Goal: Transaction & Acquisition: Purchase product/service

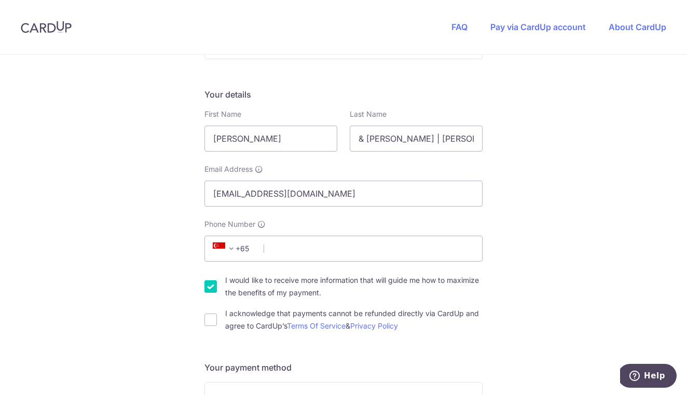
scroll to position [143, 0]
type input "97328043"
click at [208, 323] on input "I acknowledge that payments cannot be refunded directly via CardUp and agree to…" at bounding box center [211, 320] width 12 height 12
checkbox input "true"
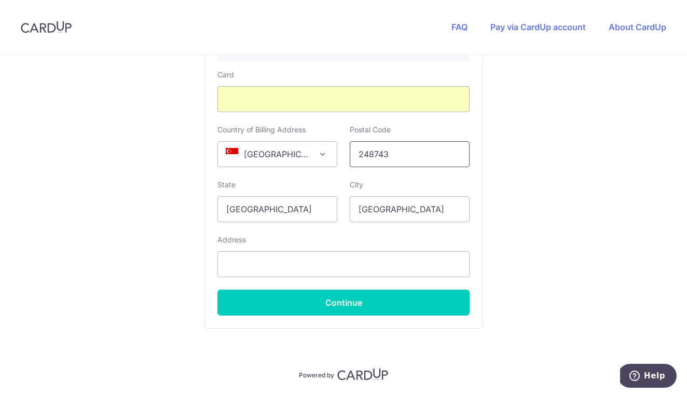
scroll to position [647, 0]
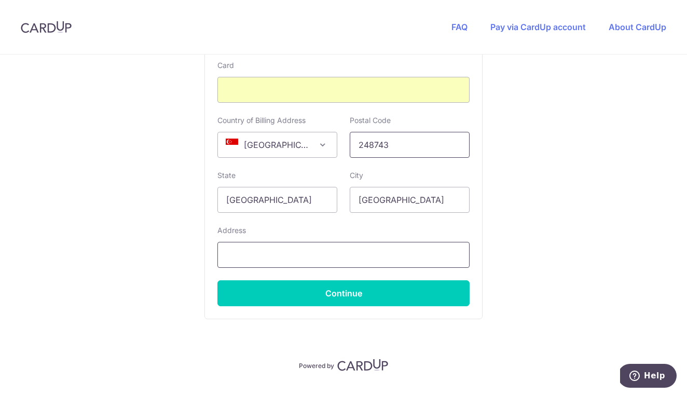
type input "248743"
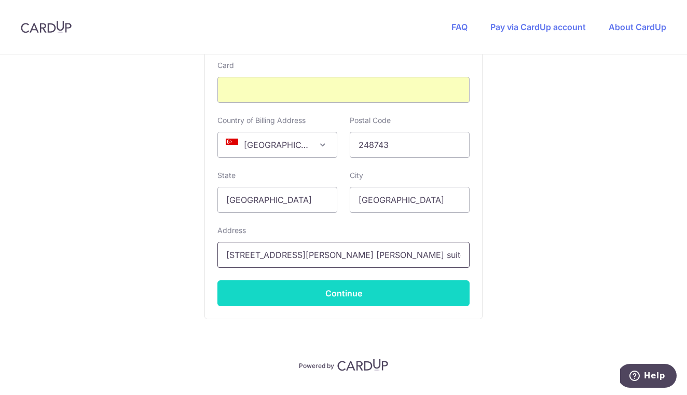
type input "[STREET_ADDRESS][PERSON_NAME] [PERSON_NAME] suites"
click at [334, 296] on button "Continue" at bounding box center [343, 293] width 252 height 26
type input "**** 5979"
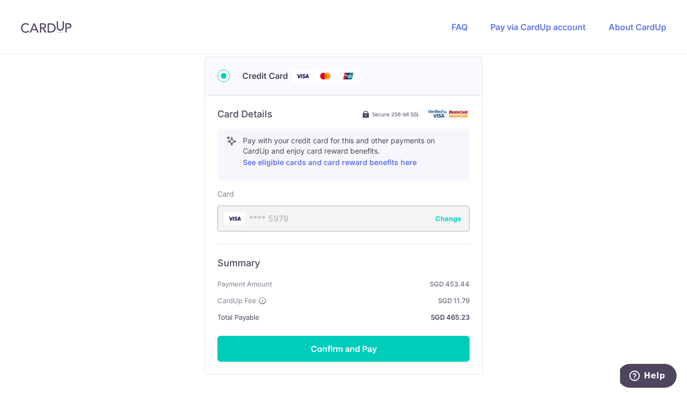
scroll to position [521, 0]
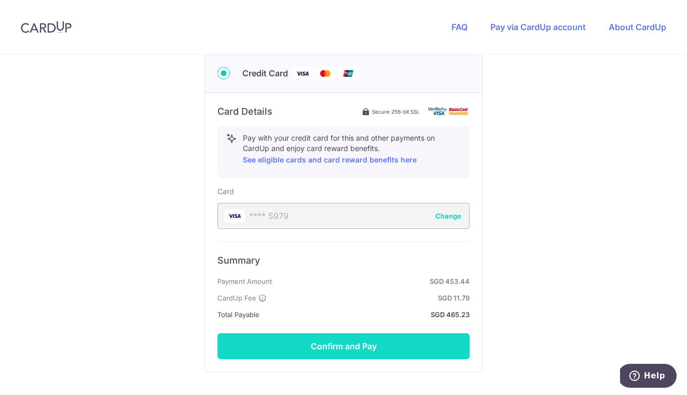
click at [360, 341] on button "Confirm and Pay" at bounding box center [343, 346] width 252 height 26
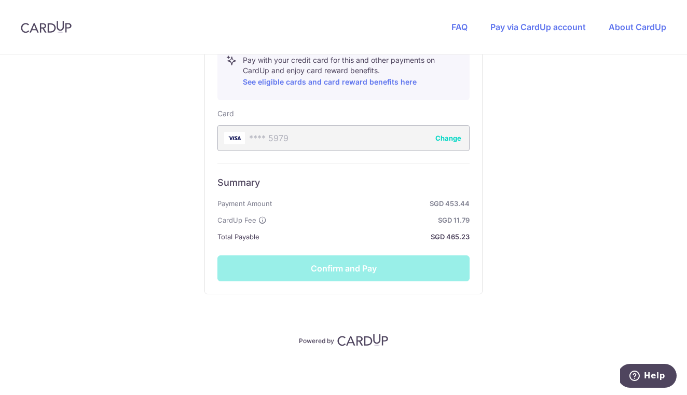
scroll to position [599, 0]
